Goal: Transaction & Acquisition: Purchase product/service

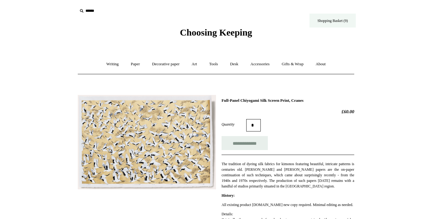
click at [342, 23] on link "Shopping Basket (9)" at bounding box center [333, 21] width 46 height 14
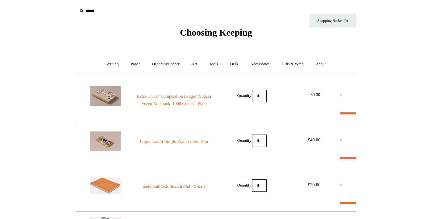
select select "**********"
type input "********"
select select "*******"
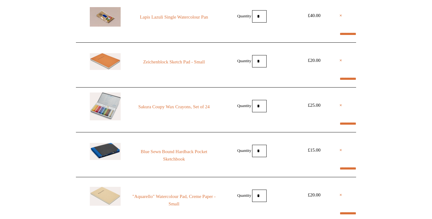
scroll to position [125, 0]
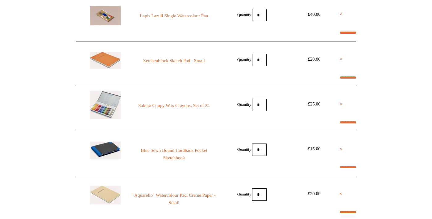
click at [99, 69] on img at bounding box center [105, 60] width 31 height 17
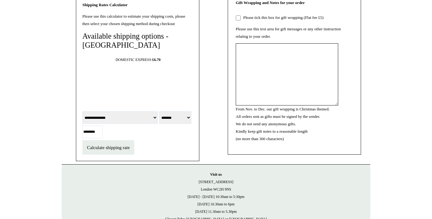
scroll to position [664, 0]
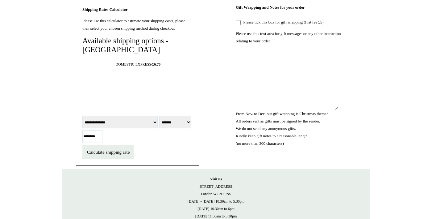
click at [130, 154] on span "Calculate shipping rate" at bounding box center [108, 151] width 43 height 5
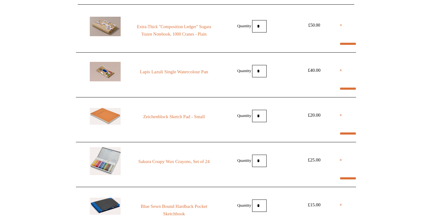
scroll to position [74, 0]
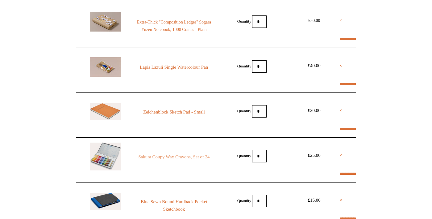
click at [196, 160] on link "Sakura Coupy Wax Crayons, Set of 24" at bounding box center [174, 156] width 84 height 7
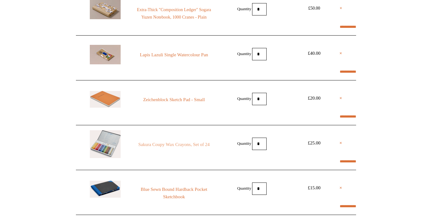
scroll to position [91, 0]
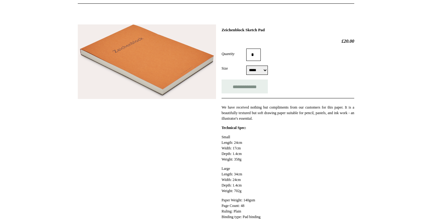
scroll to position [72, 0]
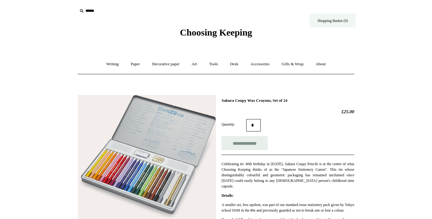
click at [335, 19] on link "Shopping Basket (9)" at bounding box center [333, 21] width 46 height 14
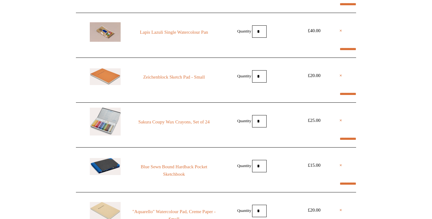
scroll to position [109, 0]
select select "**********"
type input "********"
select select "*******"
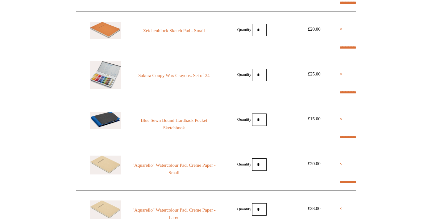
scroll to position [155, 0]
click at [342, 76] on link "×" at bounding box center [341, 73] width 3 height 7
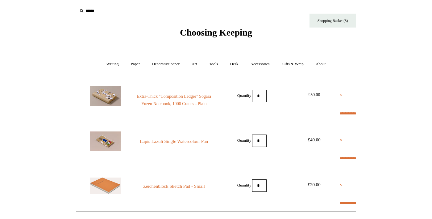
select select "**********"
type input "********"
select select "*******"
click at [218, 66] on link "Tools +" at bounding box center [214, 64] width 20 height 16
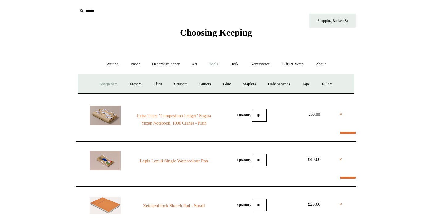
click at [99, 85] on link "Sharpeners" at bounding box center [108, 84] width 29 height 16
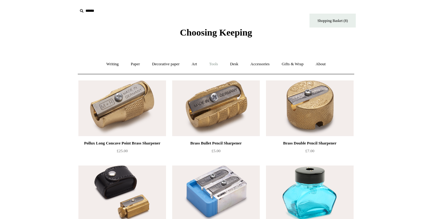
click at [213, 66] on link "Tools +" at bounding box center [214, 64] width 20 height 16
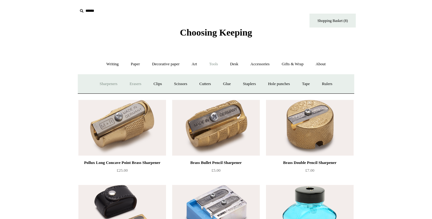
click at [129, 83] on link "Erasers" at bounding box center [135, 84] width 23 height 16
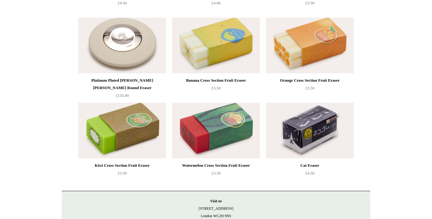
scroll to position [234, 0]
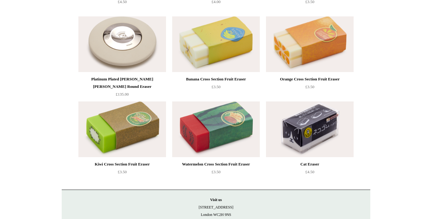
click at [366, 165] on ul "Blue Radar Eraser from £2.00" at bounding box center [223, 13] width 295 height 340
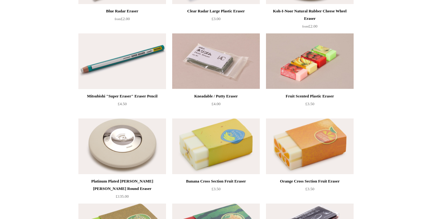
scroll to position [132, 0]
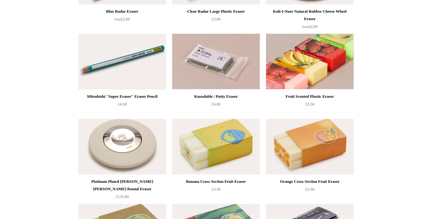
click at [345, 78] on img at bounding box center [310, 62] width 88 height 56
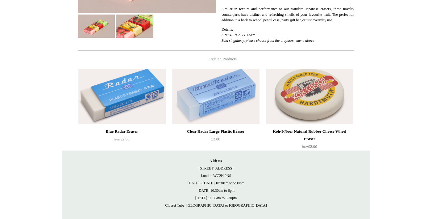
scroll to position [172, 0]
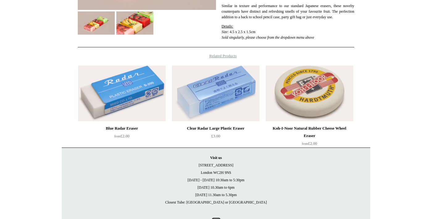
click at [333, 107] on img at bounding box center [310, 93] width 88 height 56
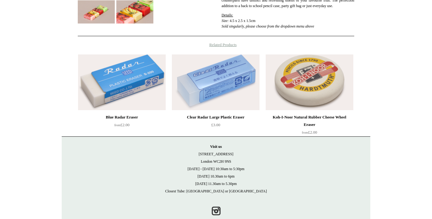
scroll to position [195, 0]
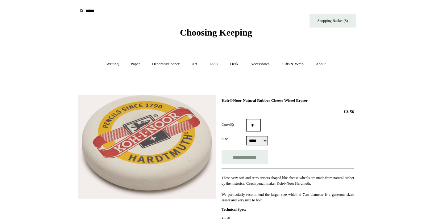
click at [215, 66] on link "Tools +" at bounding box center [214, 64] width 20 height 16
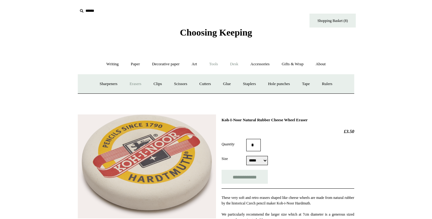
click at [239, 66] on link "Desk +" at bounding box center [234, 64] width 19 height 16
click at [212, 82] on link "Folders" at bounding box center [210, 84] width 23 height 16
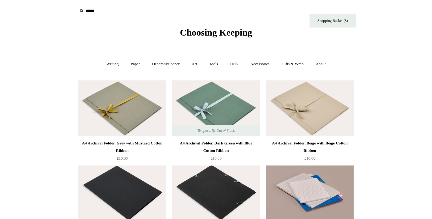
click at [234, 65] on link "Desk +" at bounding box center [234, 64] width 19 height 16
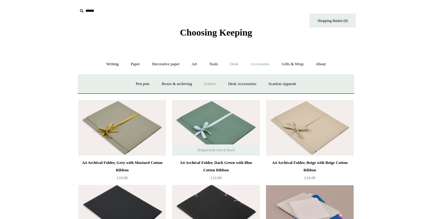
click at [264, 65] on link "Accessories +" at bounding box center [260, 64] width 30 height 16
click at [234, 63] on link "Desk +" at bounding box center [234, 64] width 19 height 16
click at [243, 86] on link "Desk Accessories" at bounding box center [242, 84] width 39 height 16
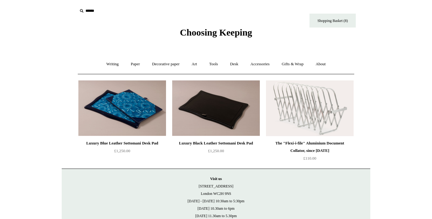
click at [233, 120] on img at bounding box center [216, 108] width 88 height 56
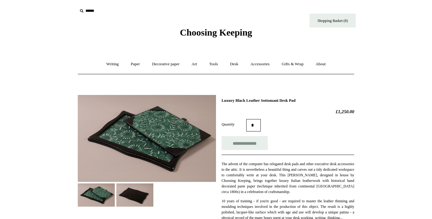
scroll to position [1, 0]
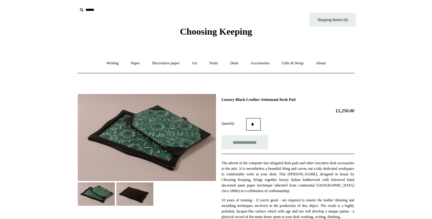
click at [143, 199] on img at bounding box center [134, 193] width 37 height 23
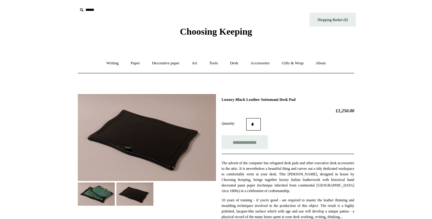
scroll to position [1, 0]
click at [103, 197] on img at bounding box center [96, 193] width 37 height 23
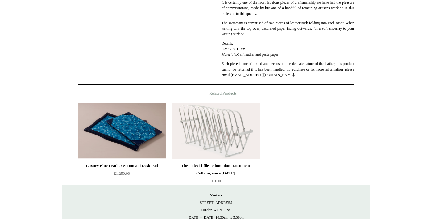
scroll to position [0, 0]
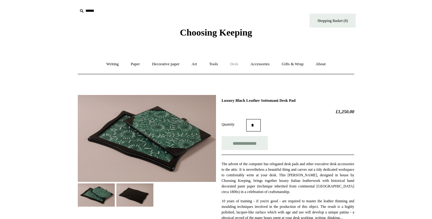
click at [236, 65] on link "Desk +" at bounding box center [234, 64] width 19 height 16
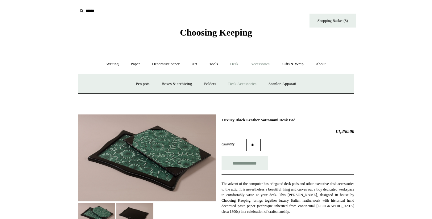
click at [266, 65] on link "Accessories +" at bounding box center [260, 64] width 30 height 16
click at [304, 64] on link "Gifts & Wrap +" at bounding box center [292, 64] width 33 height 16
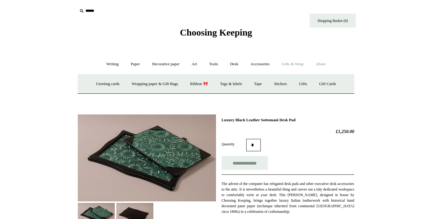
click at [332, 65] on link "About +" at bounding box center [320, 64] width 21 height 16
click at [166, 65] on link "Decorative paper +" at bounding box center [166, 64] width 39 height 16
click at [130, 67] on link "Paper +" at bounding box center [135, 64] width 20 height 16
click at [201, 86] on link "Sketchbooks +" at bounding box center [206, 84] width 31 height 16
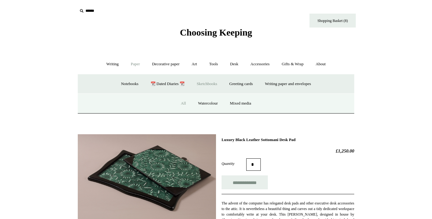
click at [184, 105] on link "All" at bounding box center [183, 103] width 16 height 16
